Goal: Use online tool/utility: Utilize a website feature to perform a specific function

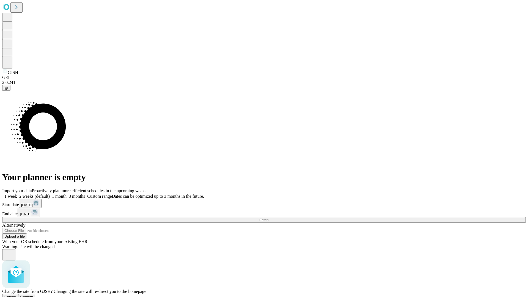
click at [33, 295] on span "Confirm" at bounding box center [26, 297] width 13 height 4
click at [17, 194] on label "1 week" at bounding box center [9, 196] width 15 height 5
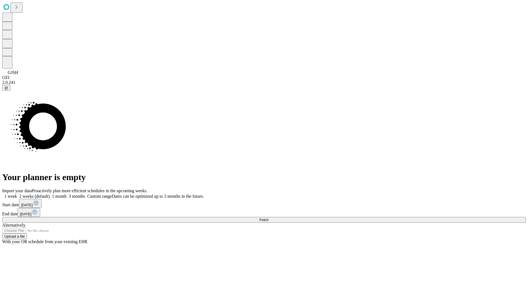
click at [268, 218] on span "Fetch" at bounding box center [263, 220] width 9 height 4
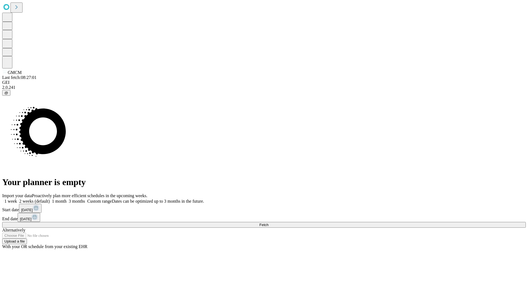
click at [268, 223] on span "Fetch" at bounding box center [263, 225] width 9 height 4
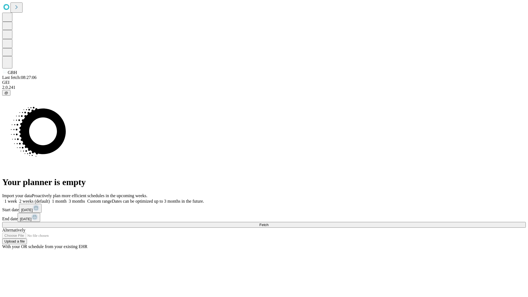
click at [17, 199] on label "1 week" at bounding box center [9, 201] width 15 height 5
click at [268, 223] on span "Fetch" at bounding box center [263, 225] width 9 height 4
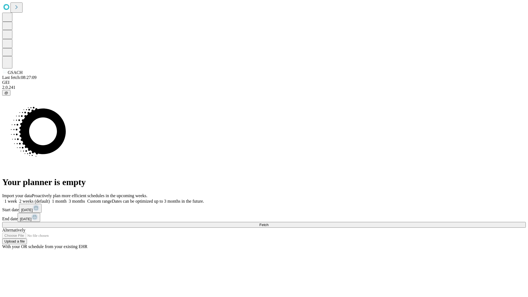
click at [17, 199] on label "1 week" at bounding box center [9, 201] width 15 height 5
click at [268, 223] on span "Fetch" at bounding box center [263, 225] width 9 height 4
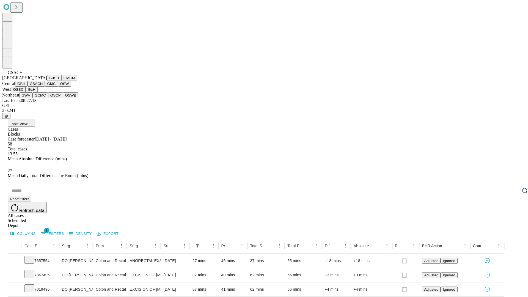
click at [45, 87] on button "GMC" at bounding box center [51, 84] width 13 height 6
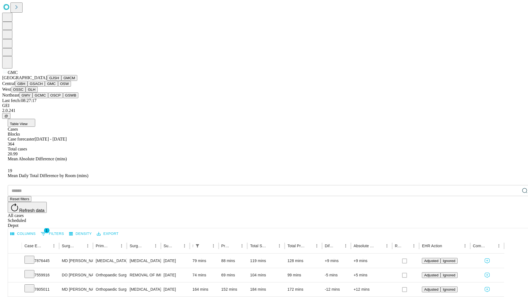
click at [58, 87] on button "OSW" at bounding box center [64, 84] width 13 height 6
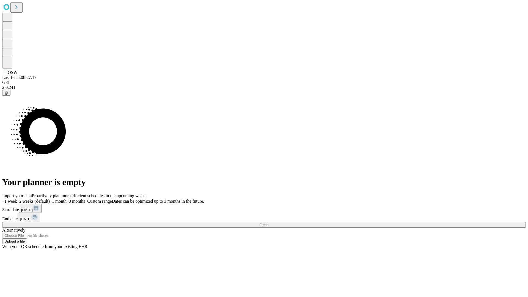
click at [17, 199] on label "1 week" at bounding box center [9, 201] width 15 height 5
click at [268, 223] on span "Fetch" at bounding box center [263, 225] width 9 height 4
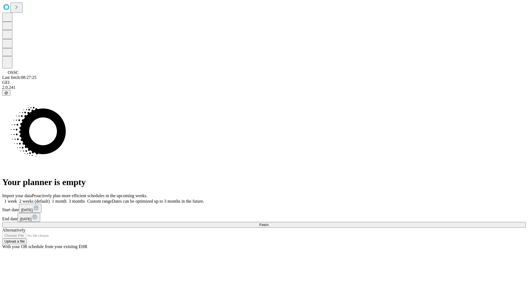
click at [17, 199] on label "1 week" at bounding box center [9, 201] width 15 height 5
click at [268, 223] on span "Fetch" at bounding box center [263, 225] width 9 height 4
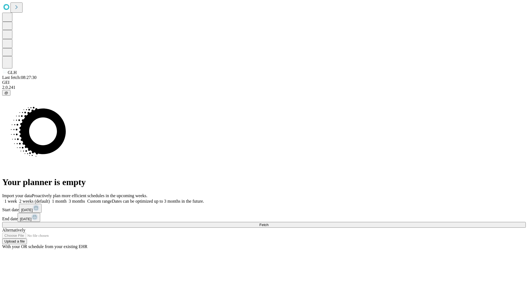
click at [17, 199] on label "1 week" at bounding box center [9, 201] width 15 height 5
click at [268, 223] on span "Fetch" at bounding box center [263, 225] width 9 height 4
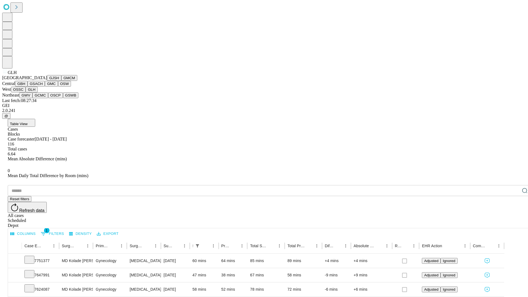
click at [32, 98] on button "GWV" at bounding box center [25, 95] width 13 height 6
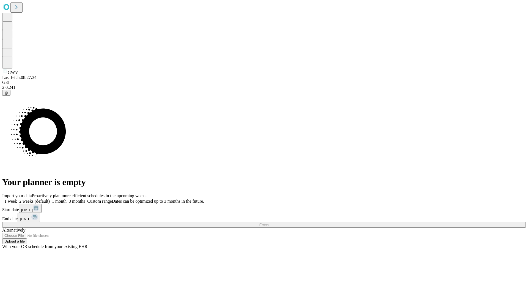
click at [17, 199] on label "1 week" at bounding box center [9, 201] width 15 height 5
click at [268, 223] on span "Fetch" at bounding box center [263, 225] width 9 height 4
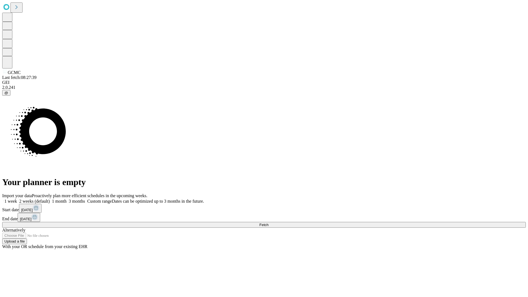
click at [17, 199] on label "1 week" at bounding box center [9, 201] width 15 height 5
click at [268, 223] on span "Fetch" at bounding box center [263, 225] width 9 height 4
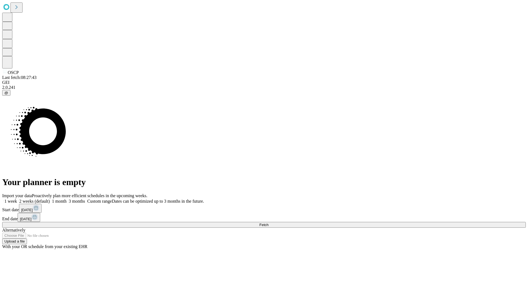
click at [17, 199] on label "1 week" at bounding box center [9, 201] width 15 height 5
click at [268, 223] on span "Fetch" at bounding box center [263, 225] width 9 height 4
